Goal: Information Seeking & Learning: Learn about a topic

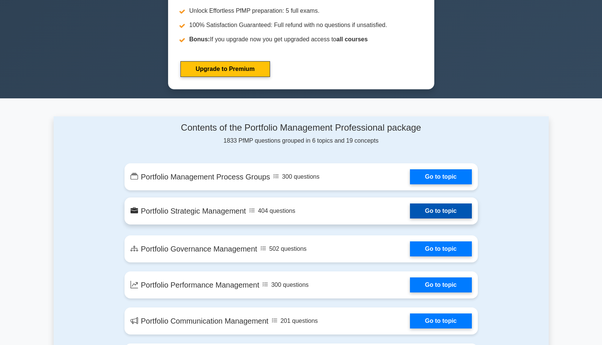
scroll to position [375, 0]
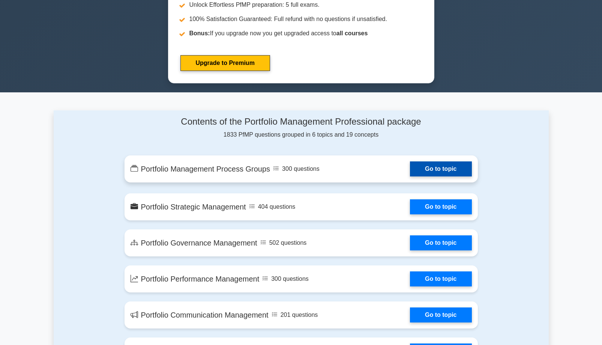
click at [410, 168] on link "Go to topic" at bounding box center [441, 168] width 62 height 15
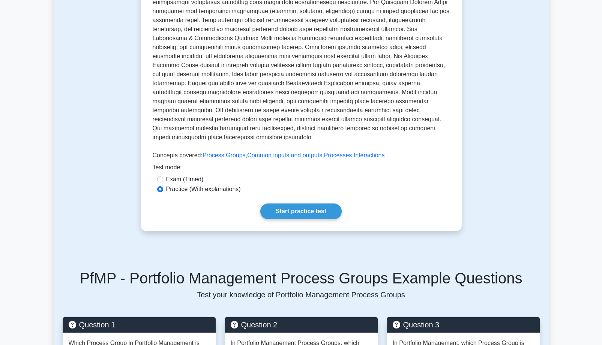
scroll to position [250, 0]
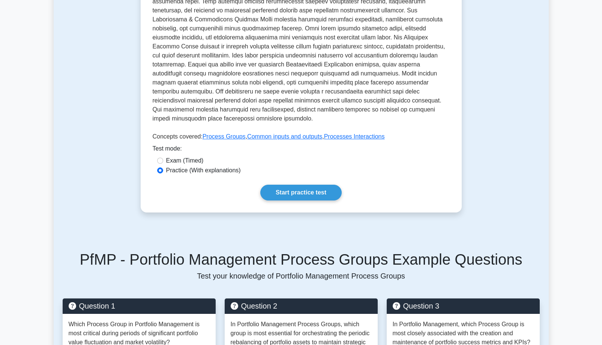
click at [179, 156] on label "Exam (Timed)" at bounding box center [185, 160] width 38 height 9
click at [163, 158] on input "Exam (Timed)" at bounding box center [160, 161] width 6 height 6
radio input "true"
click at [173, 166] on label "Practice (With explanations)" at bounding box center [203, 170] width 75 height 9
click at [163, 167] on input "Practice (With explanations)" at bounding box center [160, 170] width 6 height 6
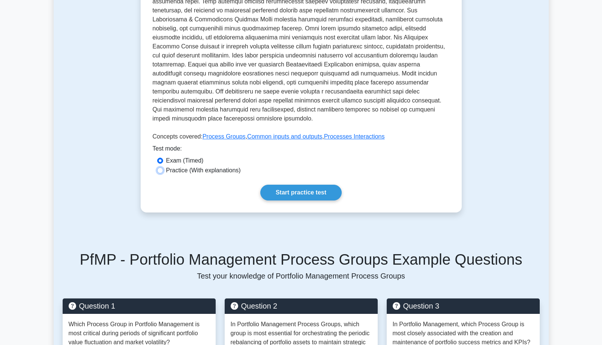
radio input "true"
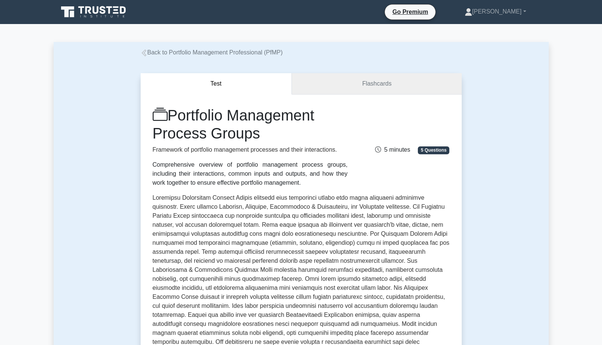
click at [369, 81] on link "Flashcards" at bounding box center [377, 83] width 170 height 21
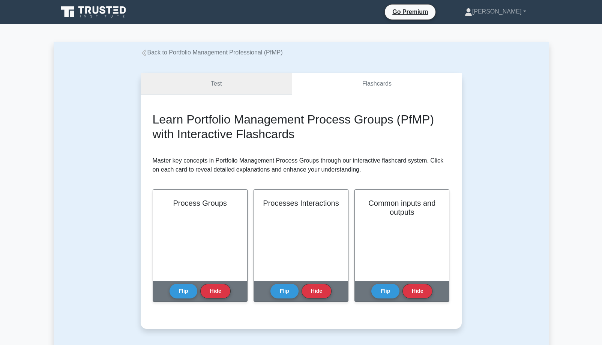
click at [230, 86] on link "Test" at bounding box center [217, 83] width 152 height 21
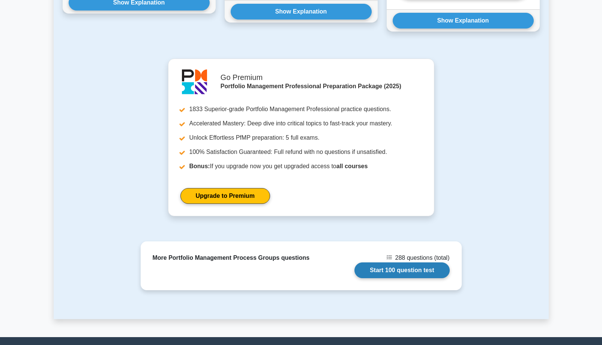
scroll to position [751, 0]
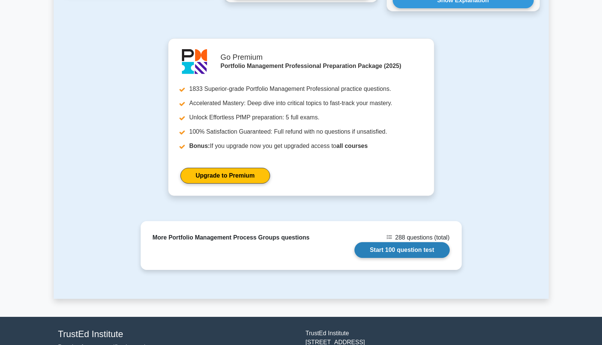
click at [405, 243] on link "Start 100 question test" at bounding box center [402, 250] width 95 height 16
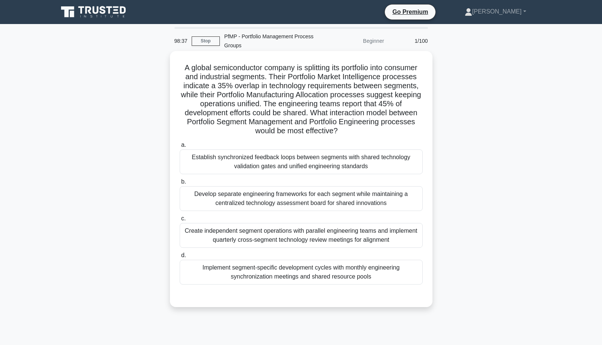
click at [309, 206] on div "Develop separate engineering frameworks for each segment while maintaining a ce…" at bounding box center [301, 198] width 243 height 25
click at [180, 184] on input "b. Develop separate engineering frameworks for each segment while maintaining a…" at bounding box center [180, 181] width 0 height 5
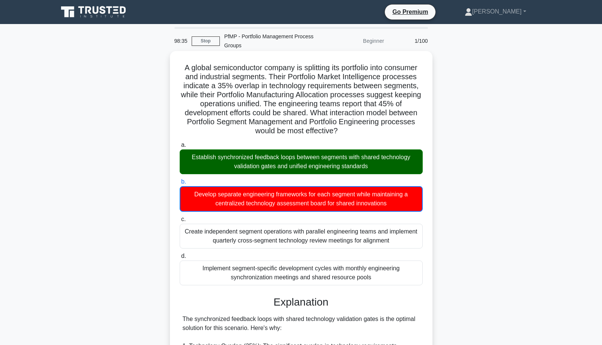
click at [298, 165] on div "Establish synchronized feedback loops between segments with shared technology v…" at bounding box center [301, 161] width 243 height 25
click at [180, 148] on input "a. Establish synchronized feedback loops between segments with shared technolog…" at bounding box center [180, 145] width 0 height 5
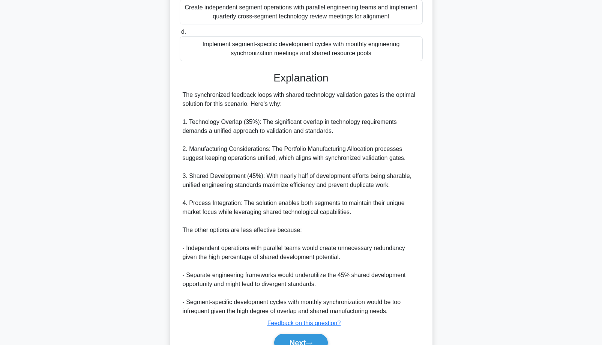
scroll to position [250, 0]
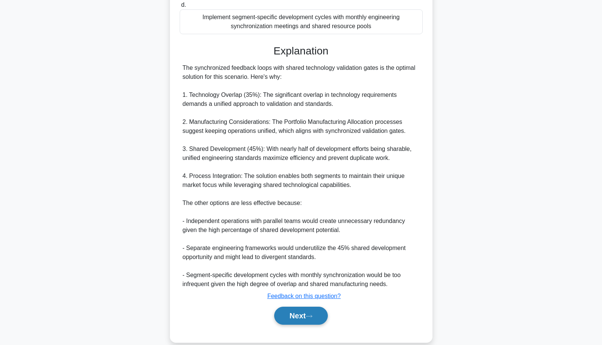
click at [297, 321] on button "Next" at bounding box center [301, 316] width 54 height 18
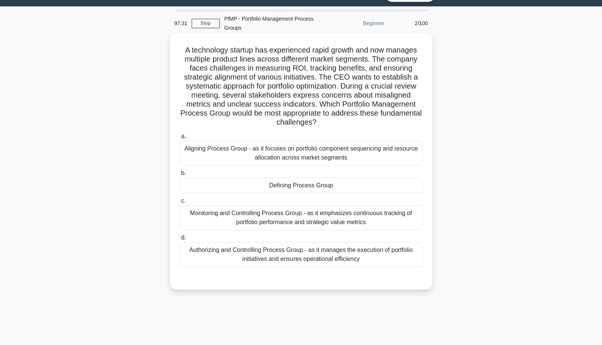
scroll to position [0, 0]
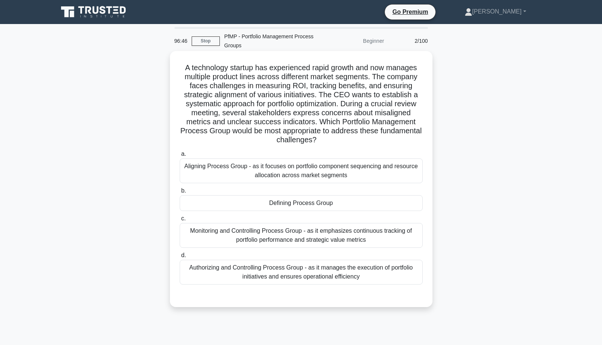
click at [288, 171] on div "Aligning Process Group - as it focuses on portfolio component sequencing and re…" at bounding box center [301, 170] width 243 height 25
click at [180, 157] on input "a. Aligning Process Group - as it focuses on portfolio component sequencing and…" at bounding box center [180, 154] width 0 height 5
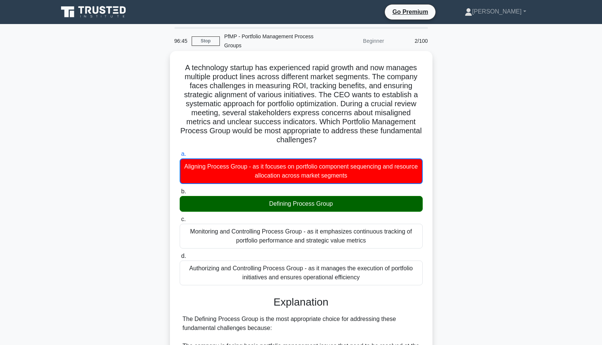
click at [287, 201] on div "Defining Process Group" at bounding box center [301, 204] width 243 height 16
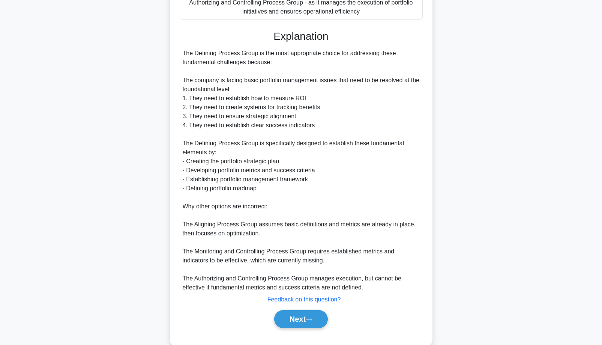
scroll to position [281, 0]
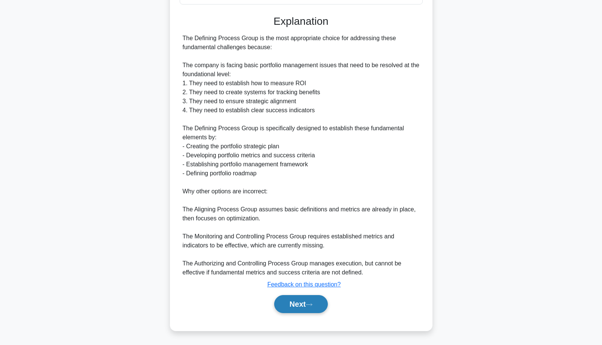
click at [313, 301] on button "Next" at bounding box center [301, 304] width 54 height 18
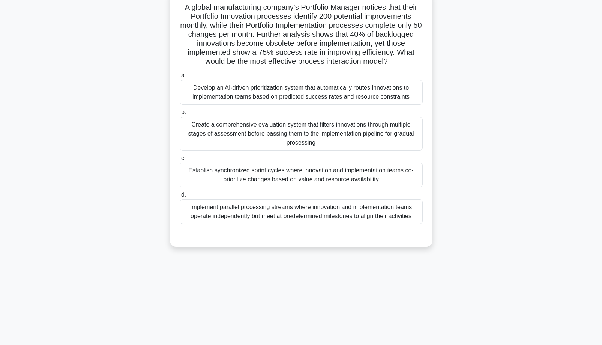
scroll to position [0, 0]
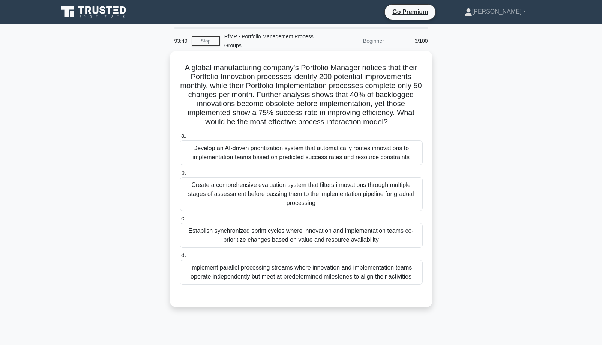
click at [284, 187] on div "Create a comprehensive evaluation system that filters innovations through multi…" at bounding box center [301, 194] width 243 height 34
click at [180, 175] on input "b. Create a comprehensive evaluation system that filters innovations through mu…" at bounding box center [180, 172] width 0 height 5
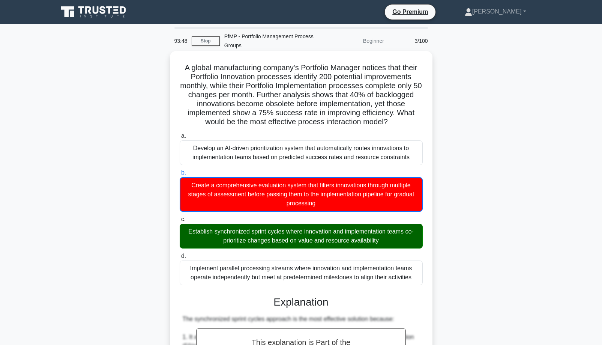
click at [294, 245] on div "Establish synchronized sprint cycles where innovation and implementation teams …" at bounding box center [301, 236] width 243 height 25
click at [180, 222] on input "c. Establish synchronized sprint cycles where innovation and implementation tea…" at bounding box center [180, 219] width 0 height 5
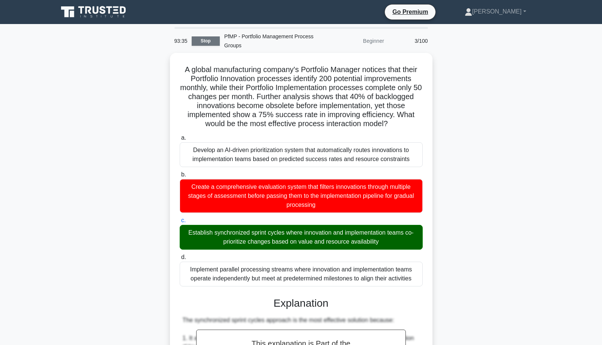
click at [199, 43] on link "Stop" at bounding box center [206, 40] width 28 height 9
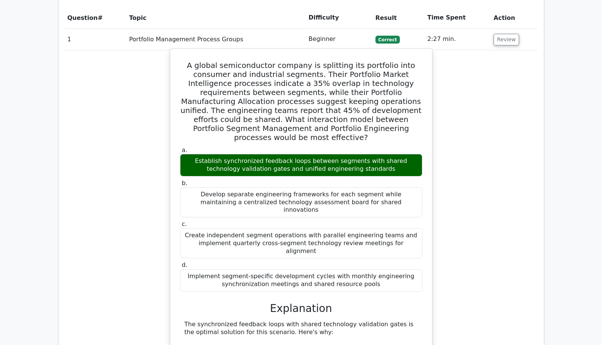
scroll to position [500, 0]
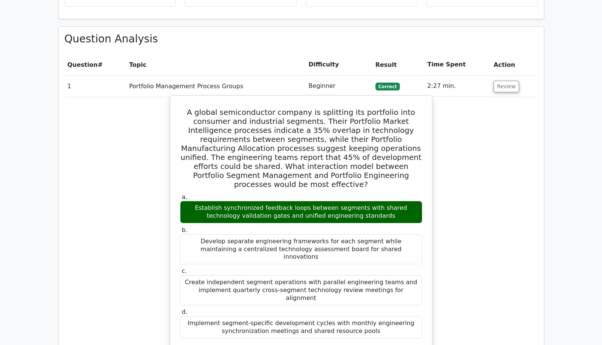
click at [336, 201] on div "Establish synchronized feedback loops between segments with shared technology v…" at bounding box center [301, 212] width 242 height 23
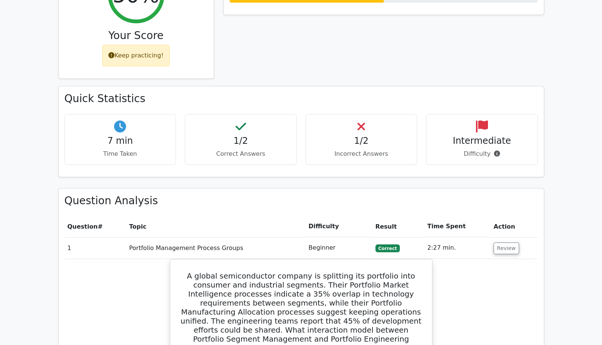
scroll to position [347, 0]
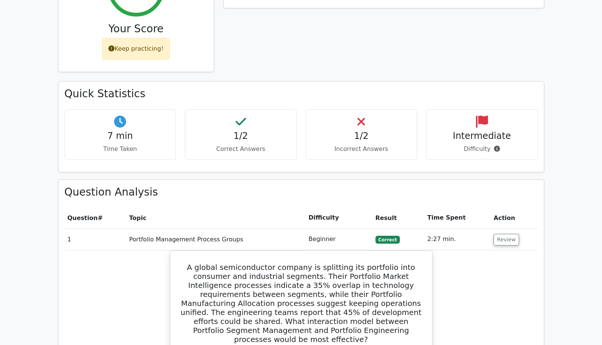
click at [216, 229] on td "Portfolio Management Process Groups" at bounding box center [215, 239] width 179 height 21
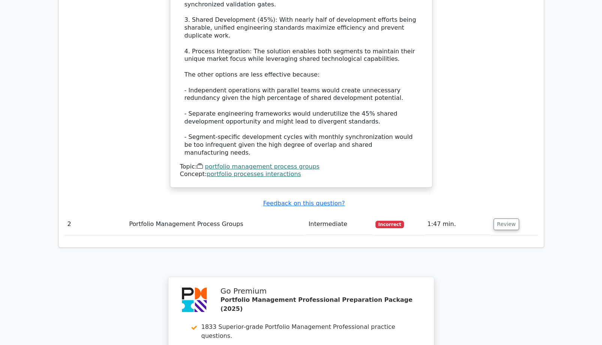
scroll to position [973, 0]
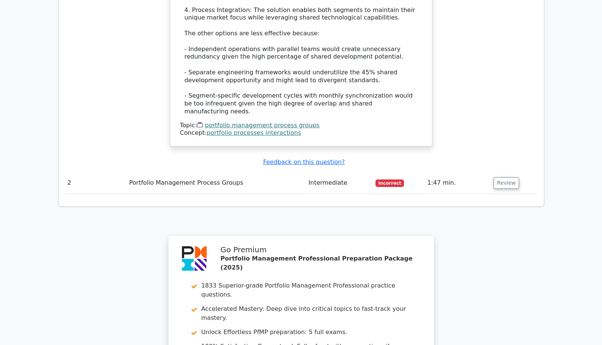
click at [151, 172] on td "Portfolio Management Process Groups" at bounding box center [215, 182] width 179 height 21
click at [98, 172] on td "2" at bounding box center [96, 182] width 62 height 21
click at [504, 177] on button "Review" at bounding box center [507, 183] width 26 height 12
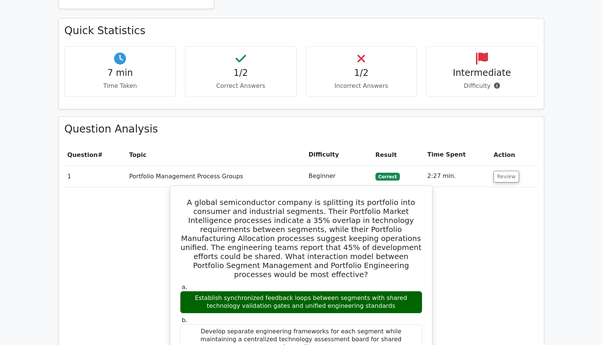
scroll to position [472, 0]
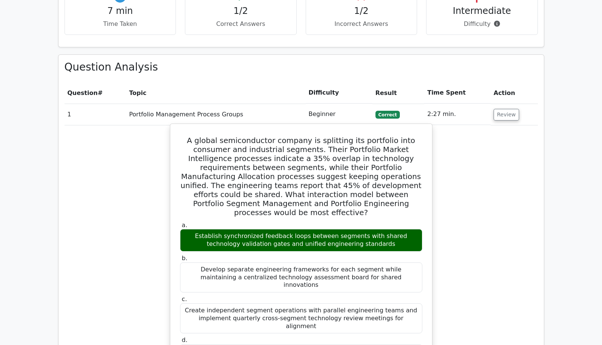
click at [322, 229] on div "Establish synchronized feedback loops between segments with shared technology v…" at bounding box center [301, 240] width 242 height 23
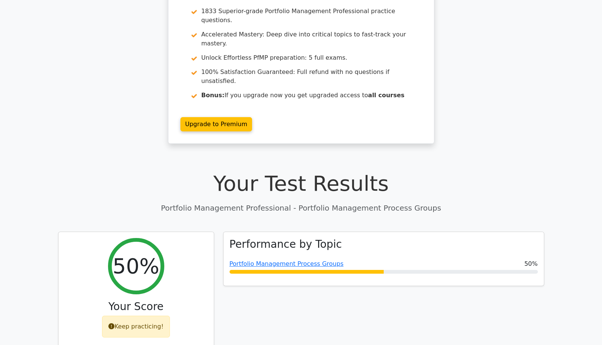
scroll to position [0, 0]
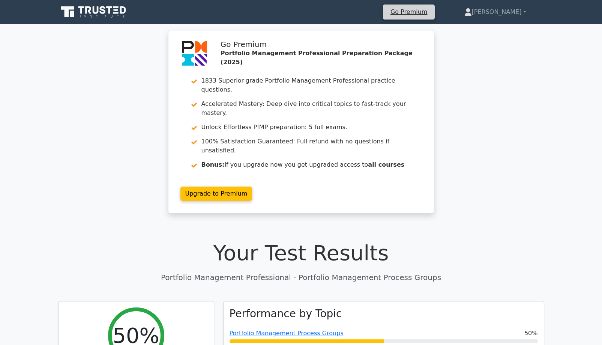
click at [460, 20] on div "Go Premium Ali Profile" at bounding box center [302, 12] width 496 height 18
click at [432, 11] on link "Go Premium" at bounding box center [409, 12] width 46 height 10
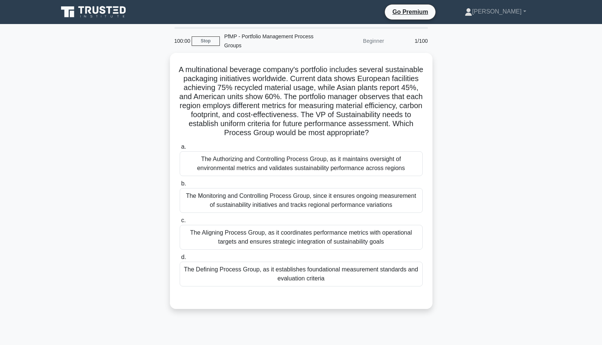
click at [103, 9] on icon at bounding box center [94, 12] width 72 height 14
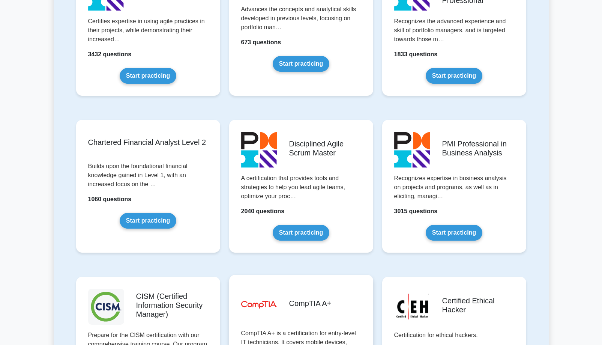
scroll to position [751, 0]
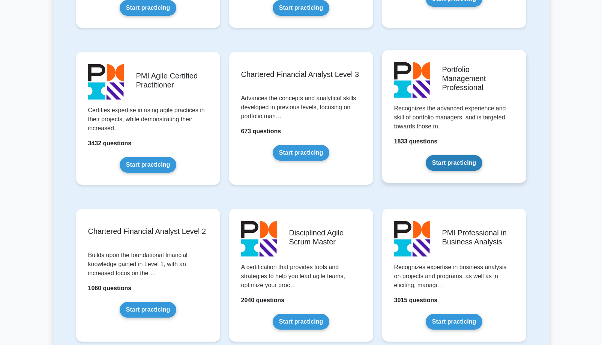
click at [447, 155] on link "Start practicing" at bounding box center [454, 163] width 57 height 16
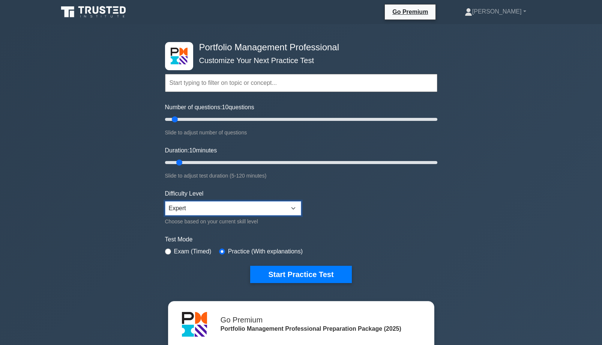
click at [236, 209] on select "Beginner Intermediate Expert" at bounding box center [233, 208] width 136 height 14
select select "beginner"
click at [165, 201] on select "Beginner Intermediate Expert" at bounding box center [233, 208] width 136 height 14
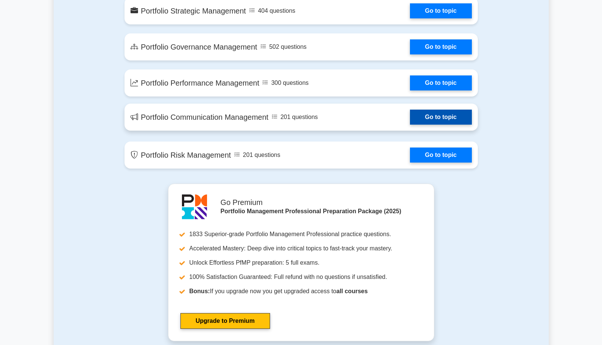
scroll to position [87, 0]
